Goal: Navigation & Orientation: Find specific page/section

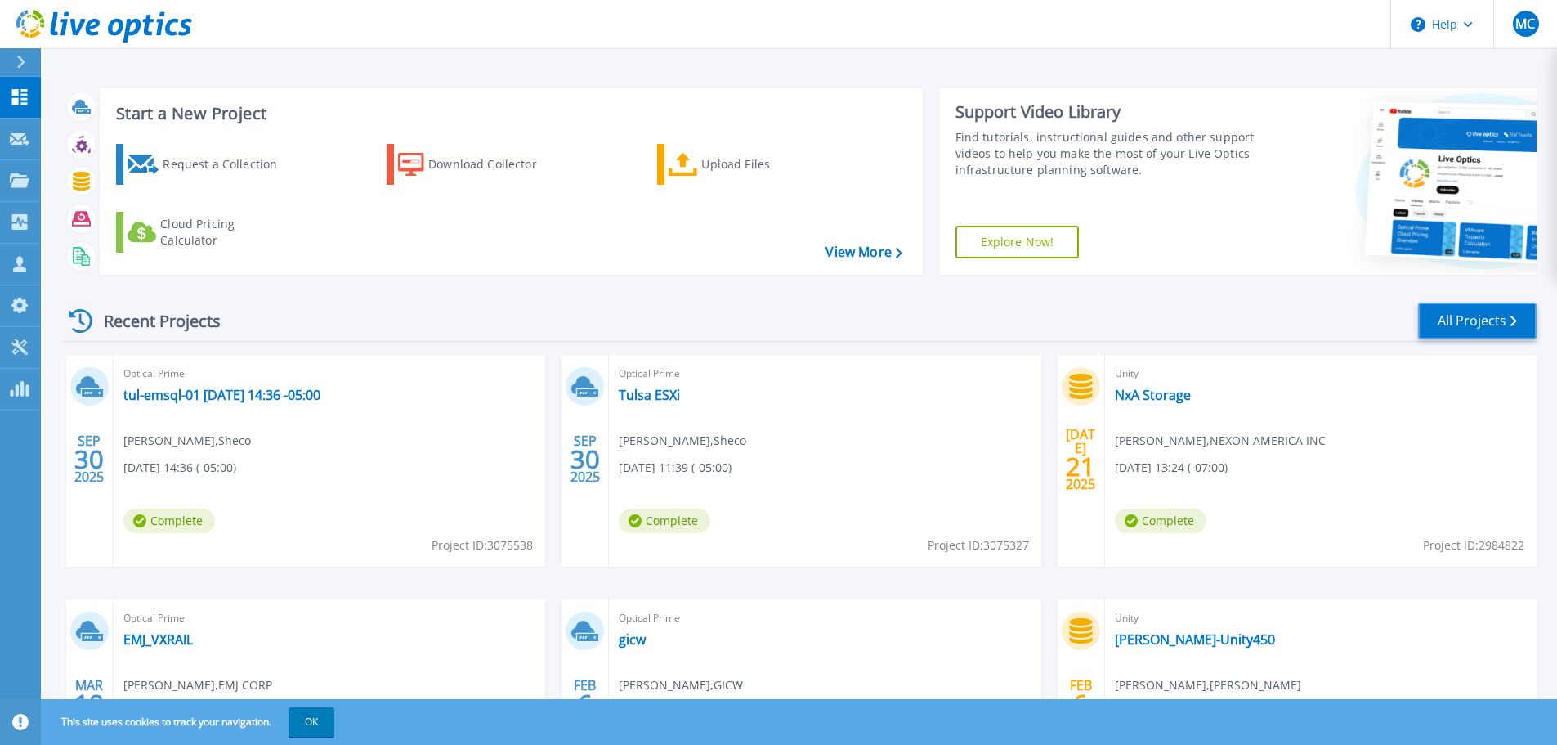
click at [1457, 329] on link "All Projects" at bounding box center [1477, 320] width 119 height 37
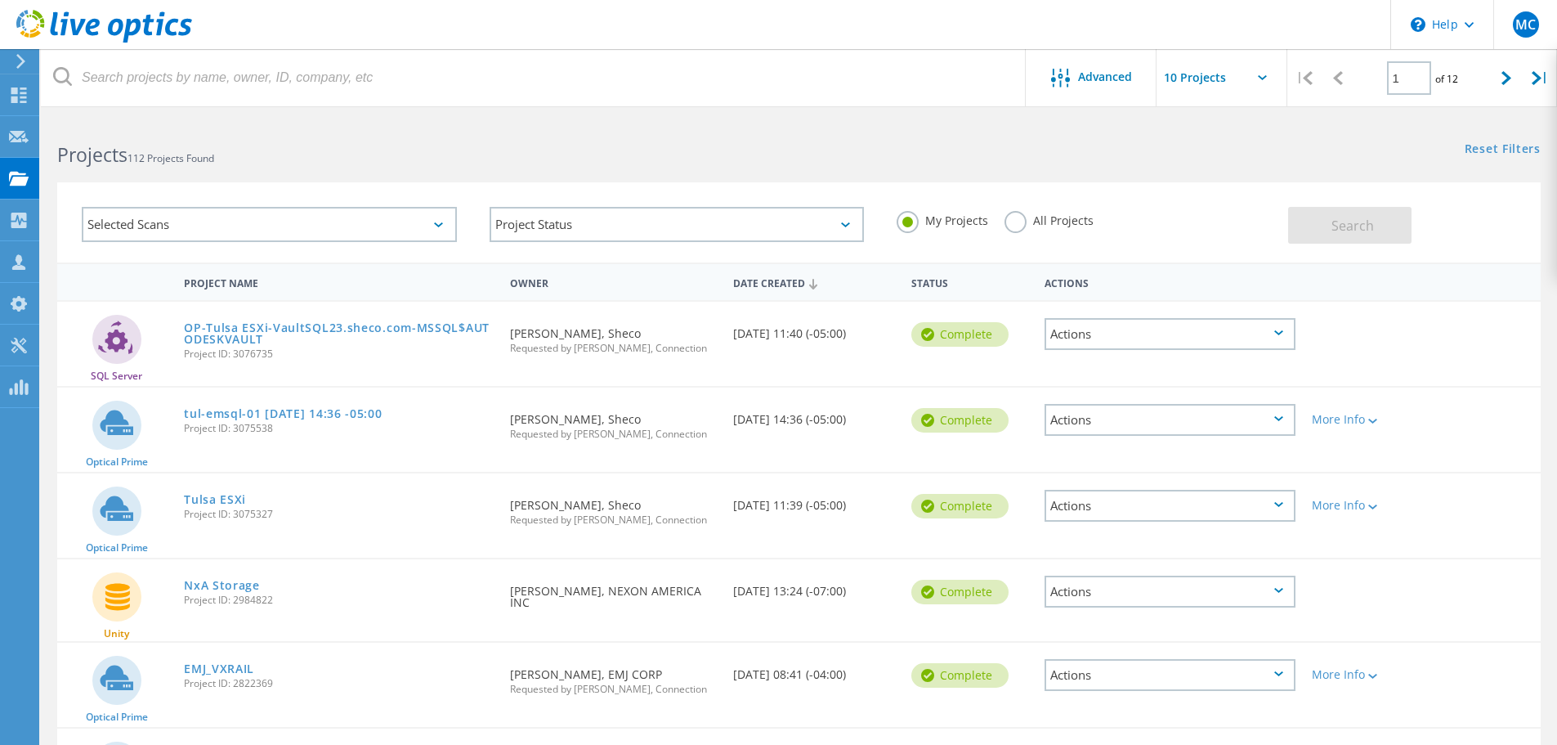
click at [1010, 142] on div "Reset Filters Show Filters" at bounding box center [1178, 134] width 758 height 30
click at [1512, 82] on div at bounding box center [1507, 78] width 34 height 58
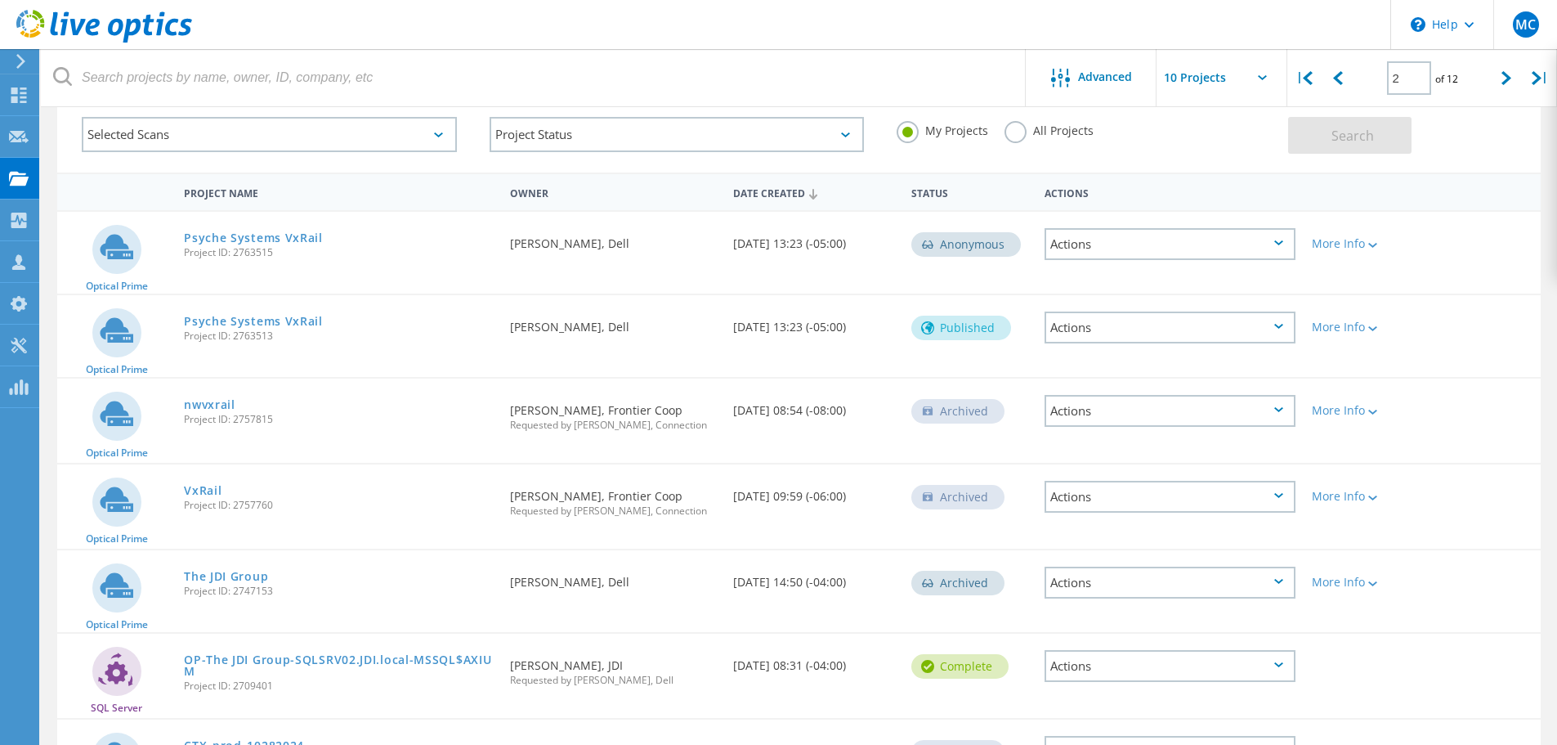
scroll to position [163, 0]
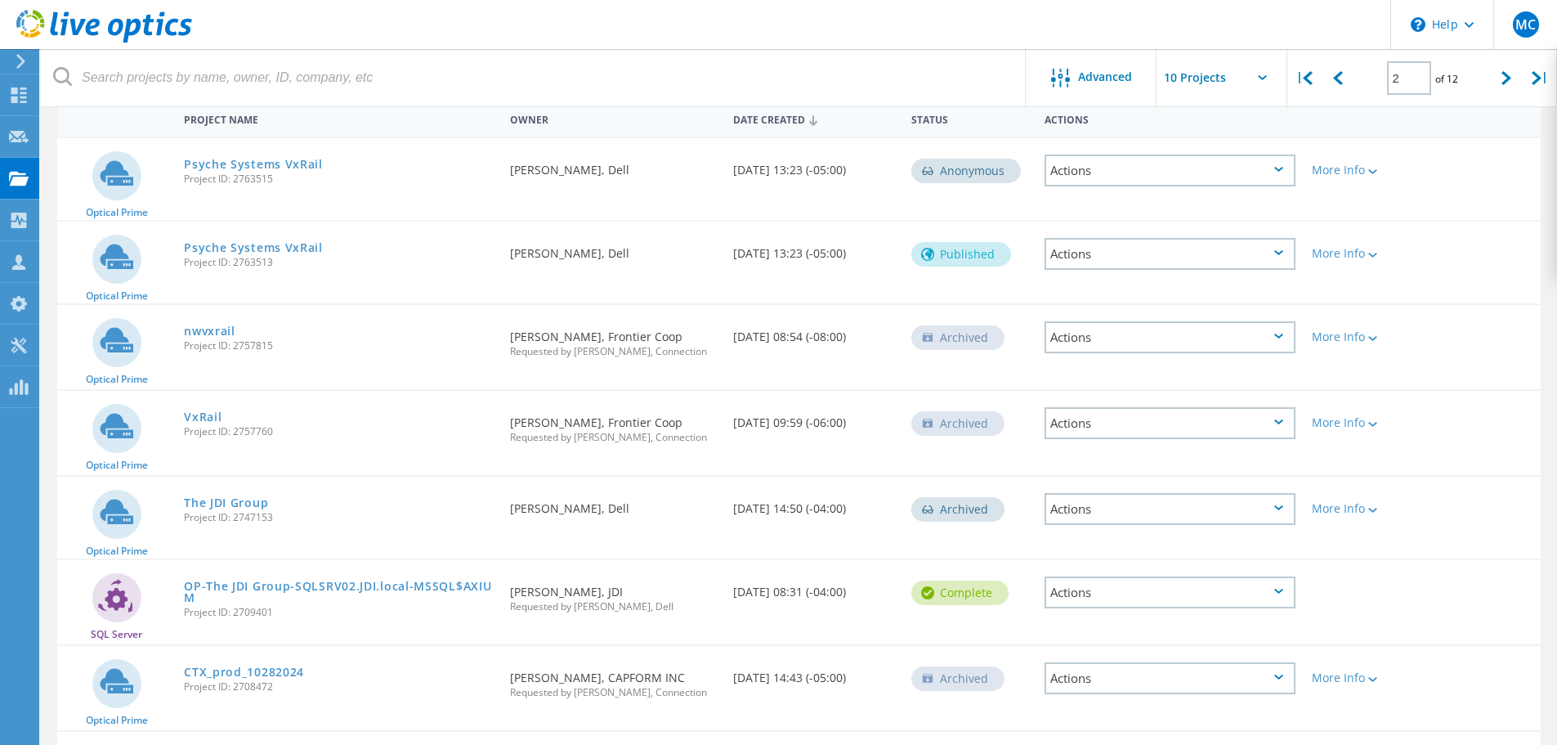
click at [940, 25] on header "\n Help Explore Helpful Articles Contact Support MC Channel Partner Mike Cantin…" at bounding box center [778, 24] width 1557 height 49
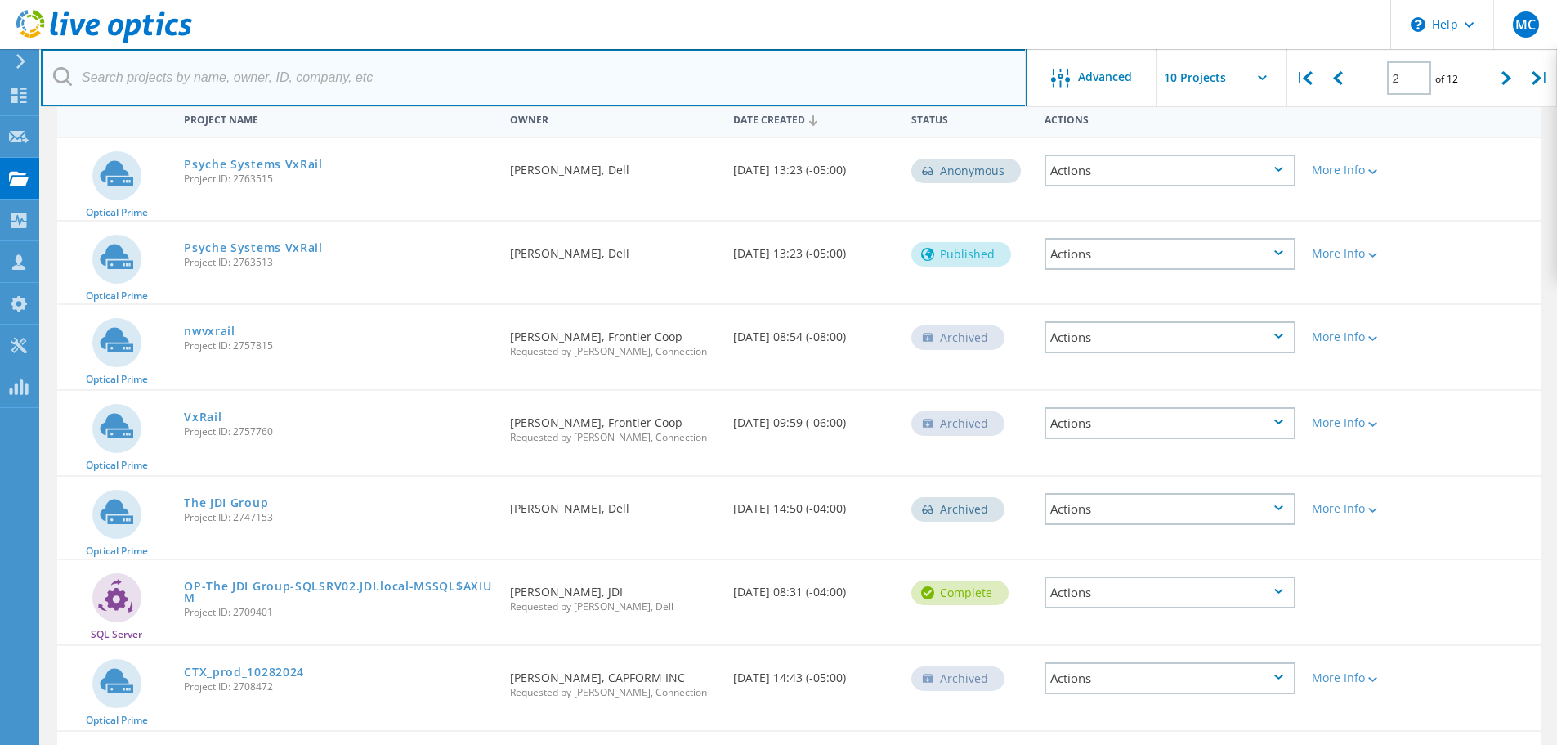
click at [853, 74] on input "text" at bounding box center [534, 77] width 986 height 57
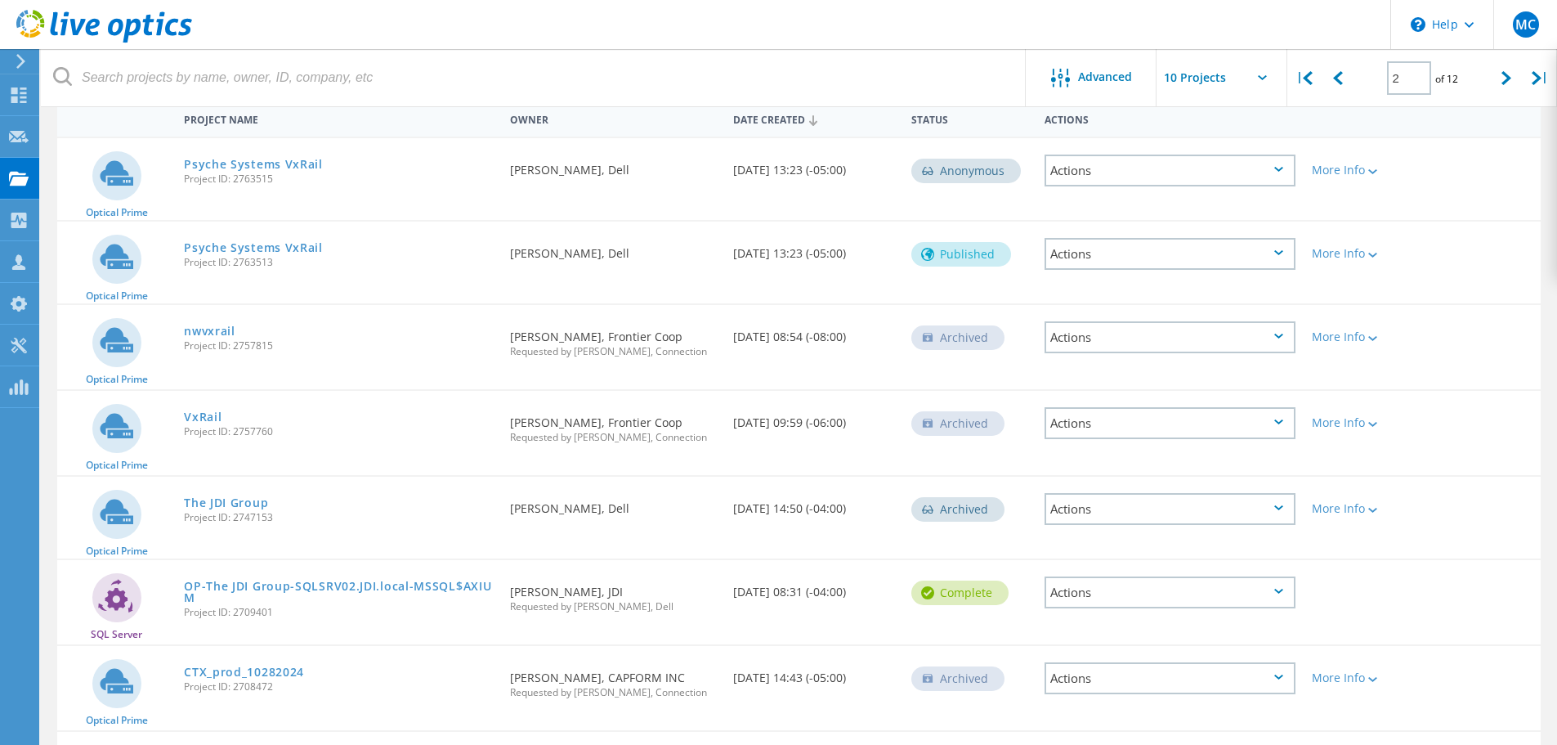
click at [858, 20] on header "\n Help Explore Helpful Articles Contact Support MC Channel Partner Mike Cantin…" at bounding box center [778, 24] width 1557 height 49
click at [1333, 83] on icon at bounding box center [1338, 78] width 10 height 14
type input "1"
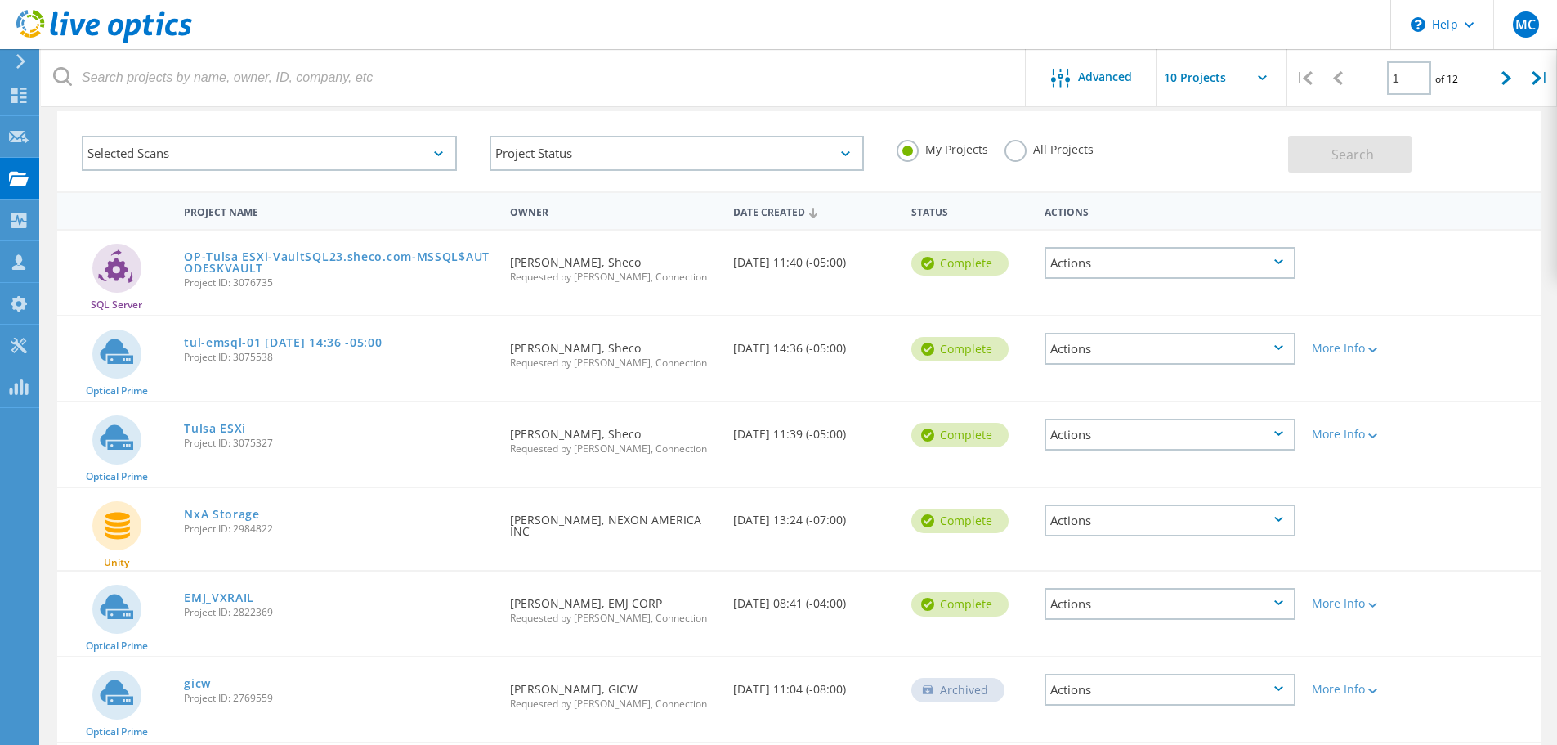
scroll to position [0, 0]
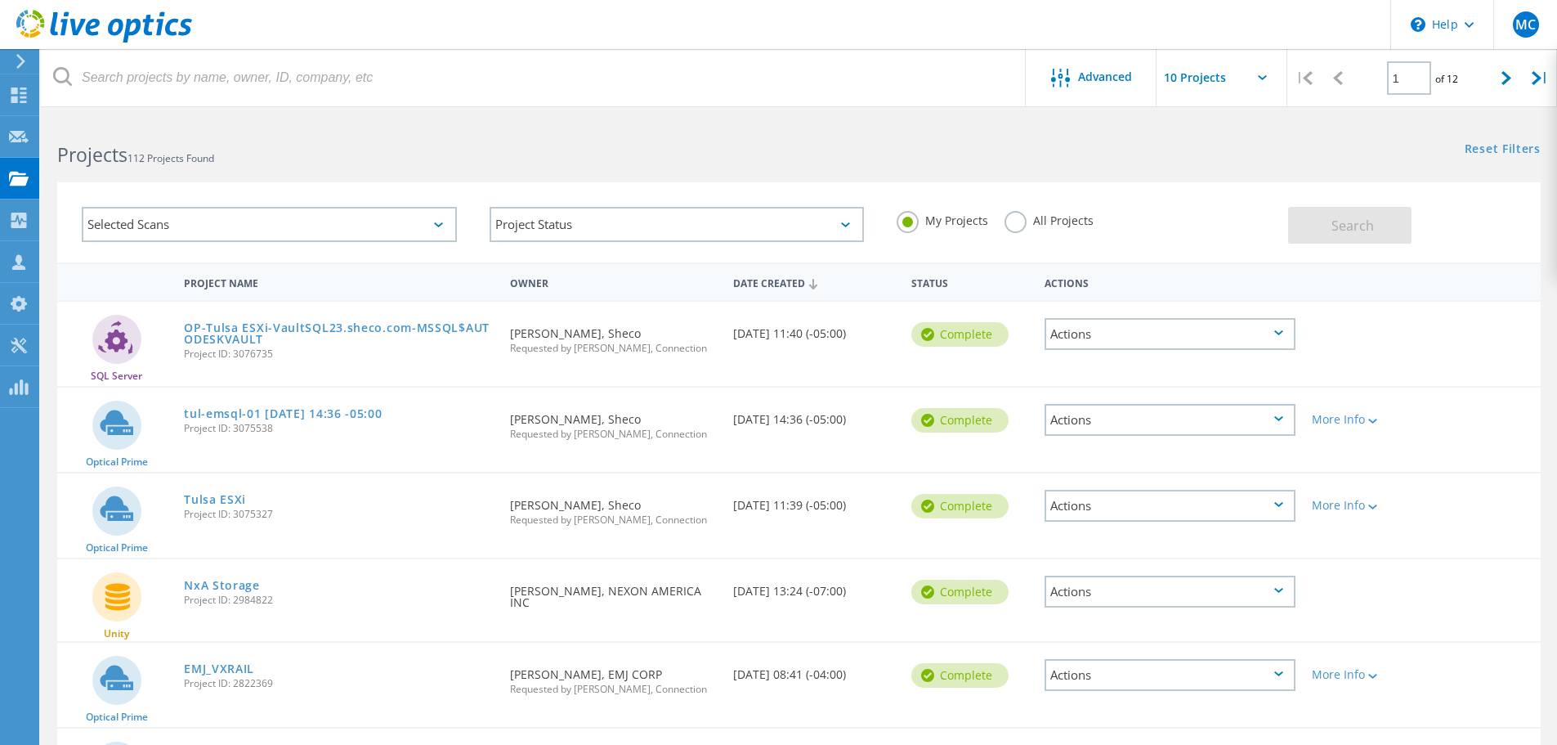
click at [586, 29] on header "\n Help Explore Helpful Articles Contact Support MC Channel Partner Mike Cantin…" at bounding box center [778, 24] width 1557 height 49
click at [530, 31] on header "\n Help Explore Helpful Articles Contact Support MC Channel Partner Mike Cantin…" at bounding box center [778, 24] width 1557 height 49
